Goal: Navigation & Orientation: Find specific page/section

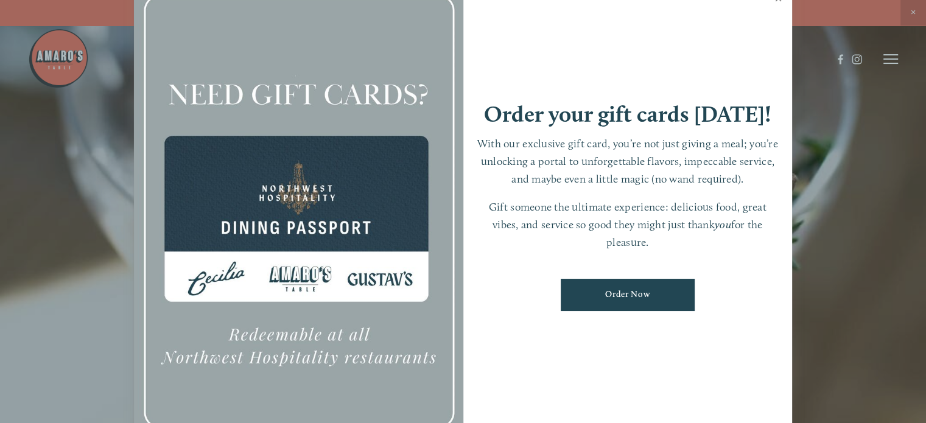
click at [780, 2] on link "Close" at bounding box center [779, 0] width 24 height 34
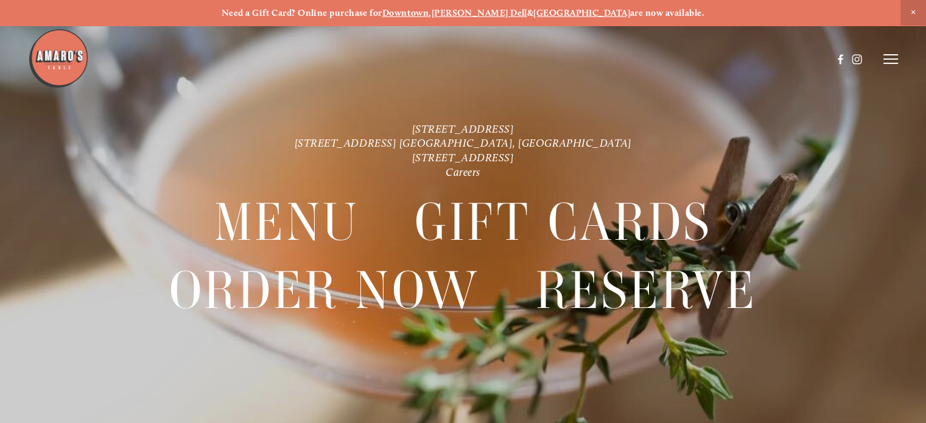
click at [504, 11] on strong "[PERSON_NAME] Dell" at bounding box center [480, 12] width 96 height 11
click at [496, 12] on strong "[PERSON_NAME] Dell" at bounding box center [480, 12] width 96 height 11
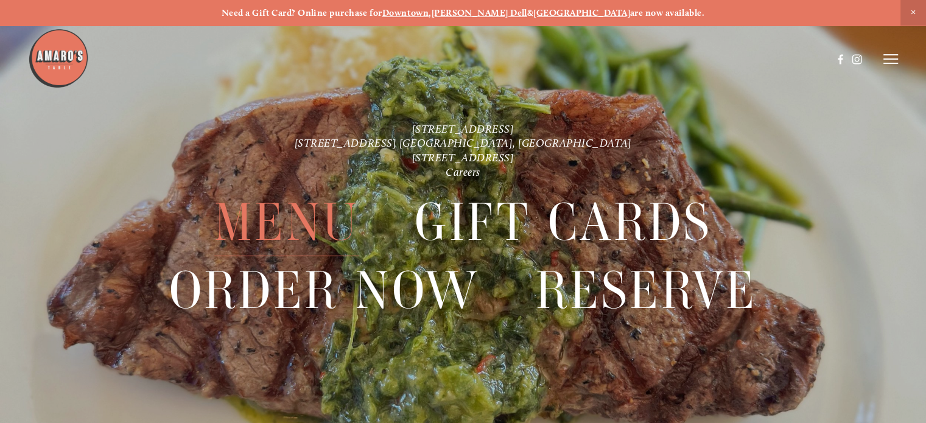
click at [250, 226] on span "Menu" at bounding box center [286, 223] width 145 height 68
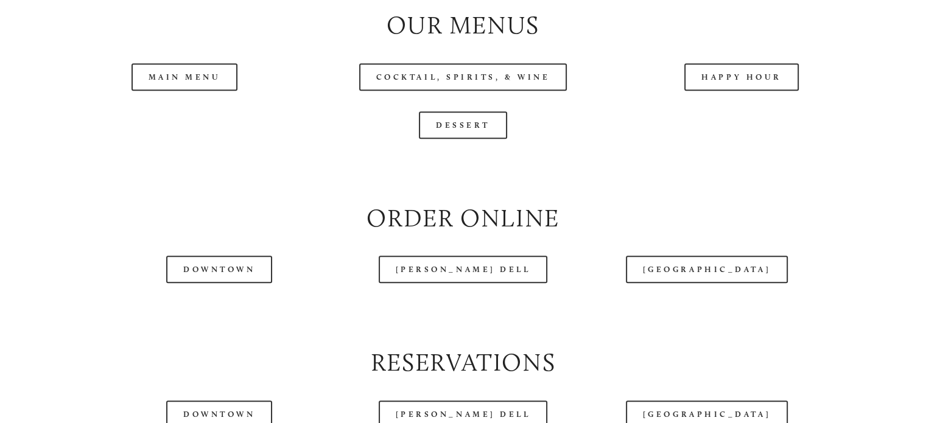
scroll to position [1286, 0]
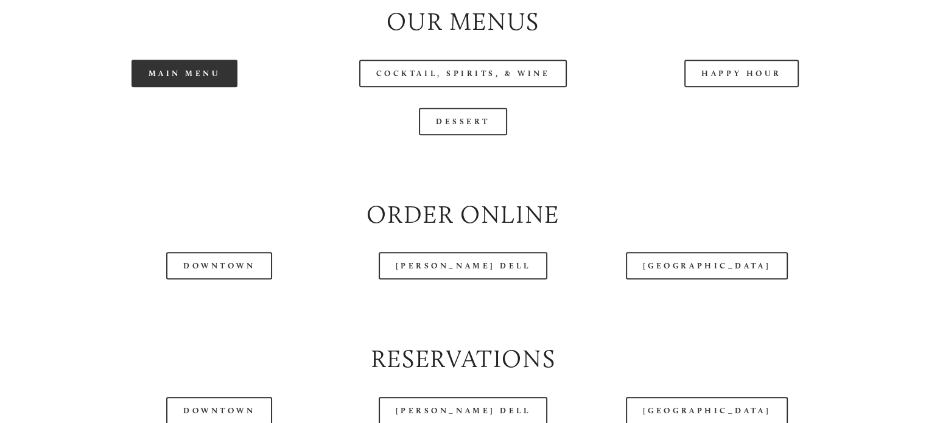
click at [153, 87] on link "Main Menu" at bounding box center [185, 73] width 107 height 27
